Goal: Task Accomplishment & Management: Complete application form

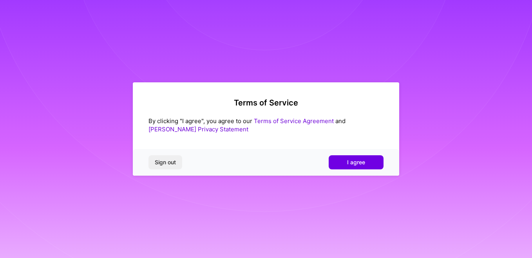
click at [356, 160] on span "I agree" at bounding box center [356, 162] width 18 height 8
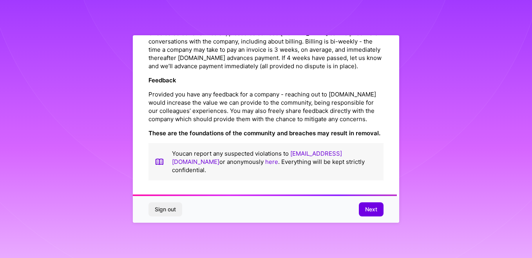
scroll to position [923, 0]
click at [363, 209] on button "Next" at bounding box center [371, 209] width 25 height 14
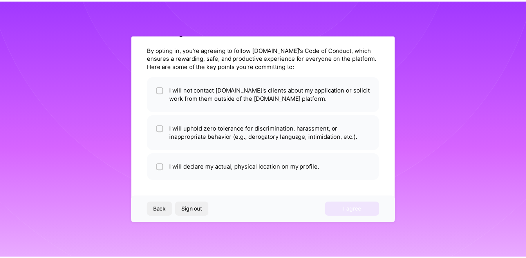
scroll to position [24, 0]
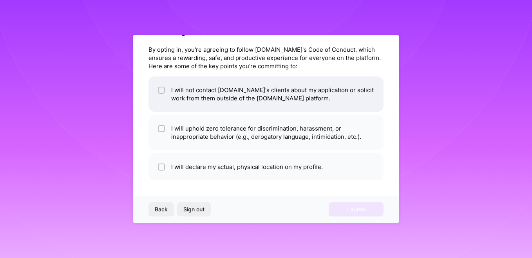
click at [159, 88] on div at bounding box center [161, 90] width 7 height 7
checkbox input "true"
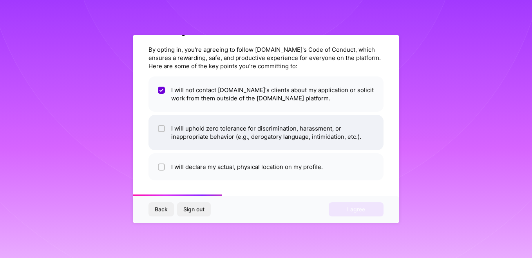
click at [158, 125] on div at bounding box center [161, 128] width 7 height 7
checkbox input "true"
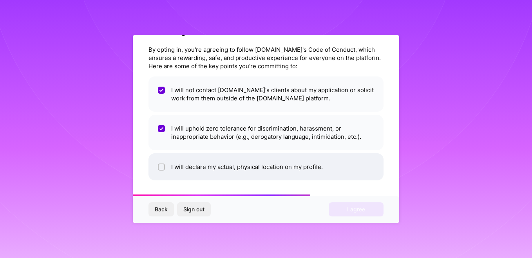
click at [159, 166] on div at bounding box center [161, 166] width 7 height 7
checkbox input "true"
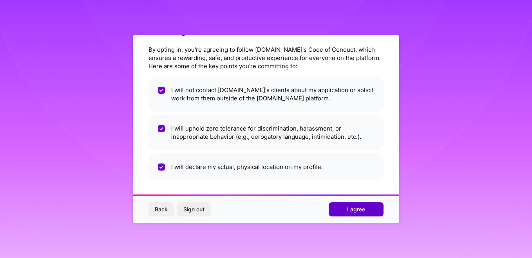
click at [342, 207] on button "I agree" at bounding box center [356, 209] width 55 height 14
